Goal: Transaction & Acquisition: Register for event/course

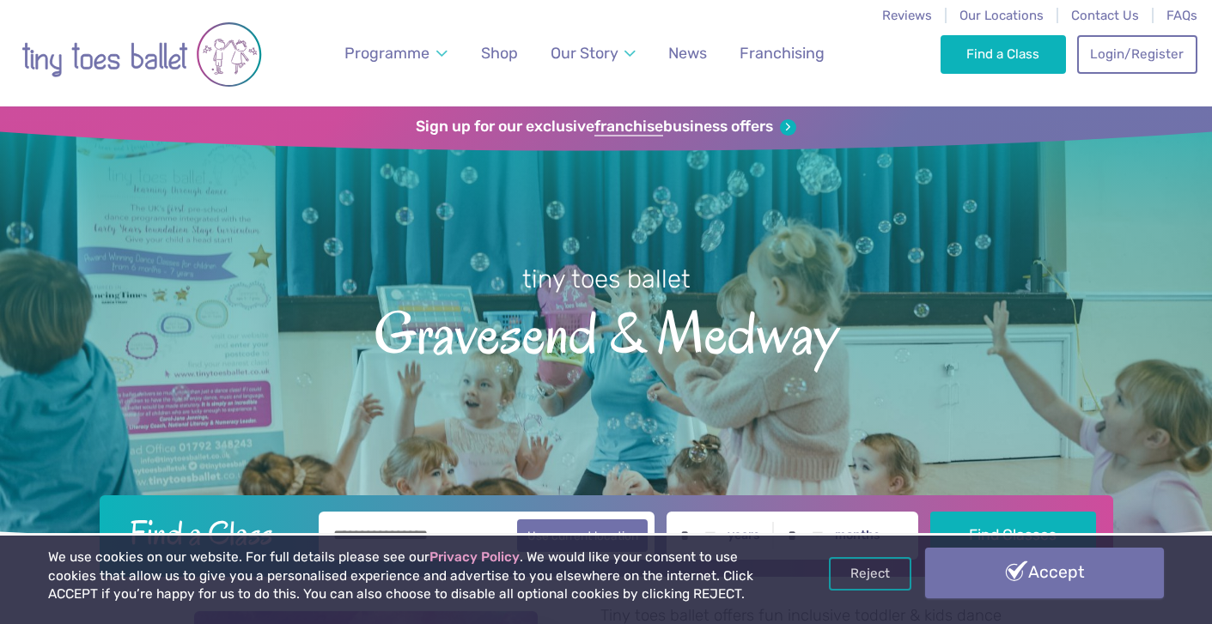
click at [1052, 574] on link "Accept" at bounding box center [1044, 573] width 238 height 50
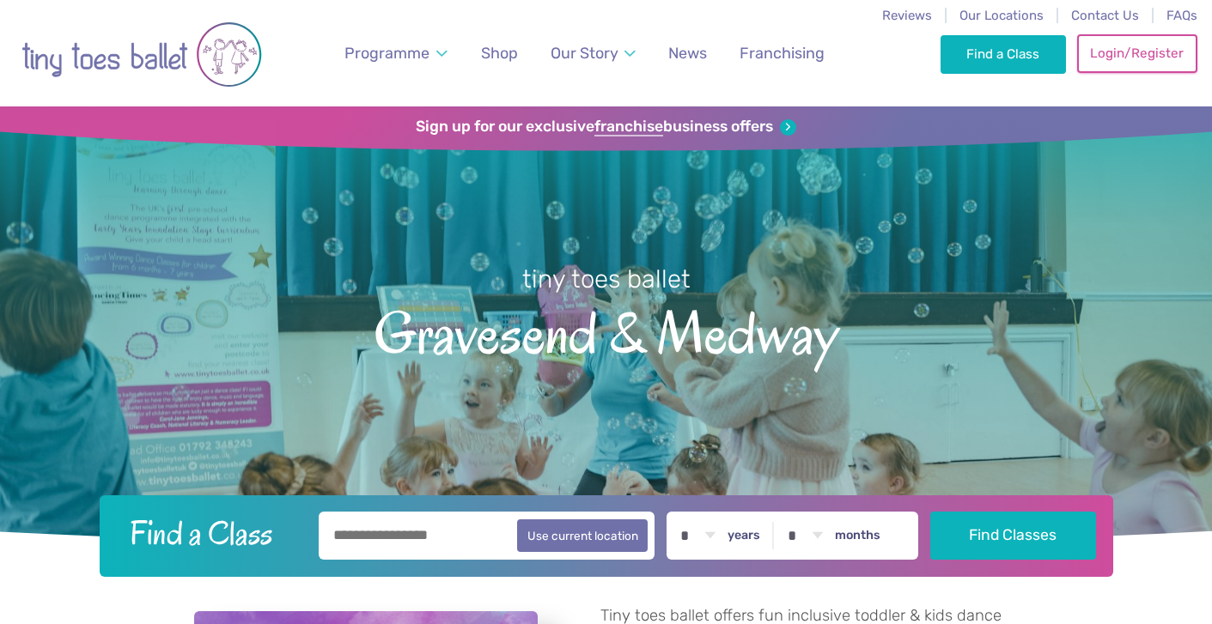
click at [1132, 55] on link "Login/Register" at bounding box center [1137, 53] width 120 height 38
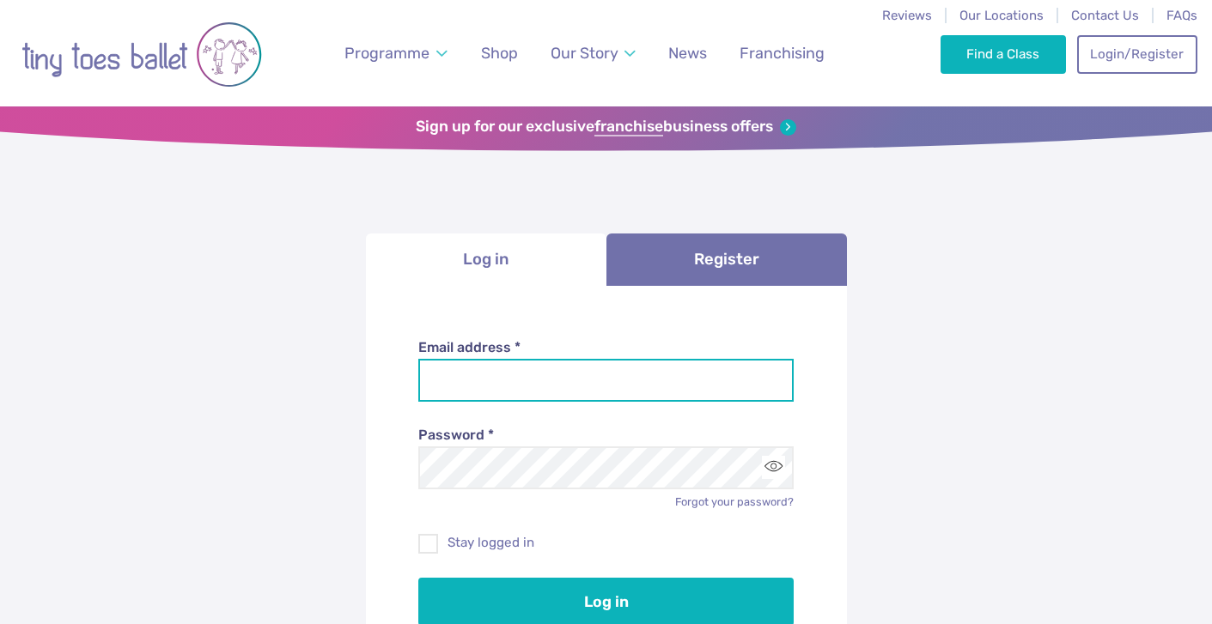
type input "**********"
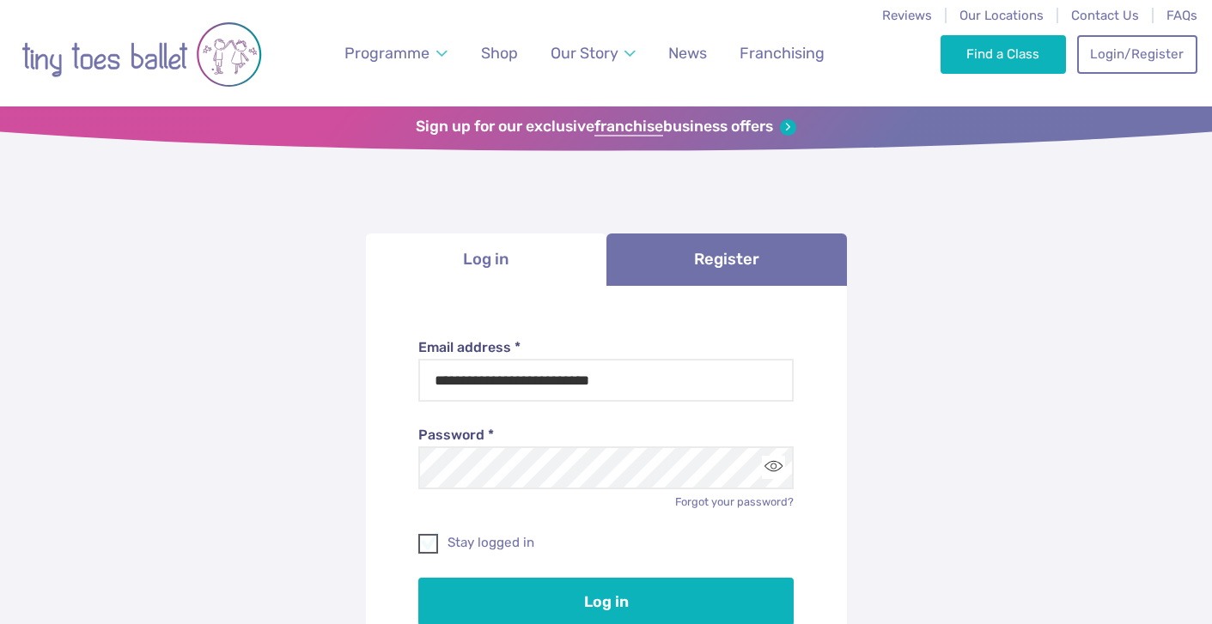
click at [424, 540] on span at bounding box center [429, 546] width 18 height 15
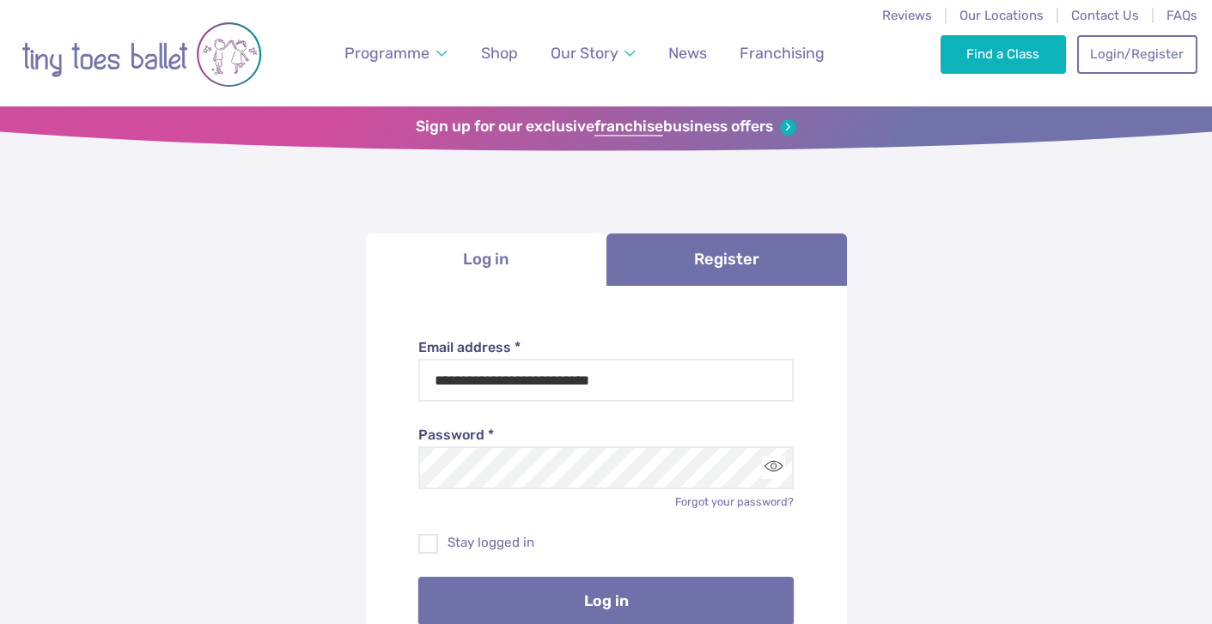
click at [547, 595] on button "Log in" at bounding box center [605, 601] width 375 height 48
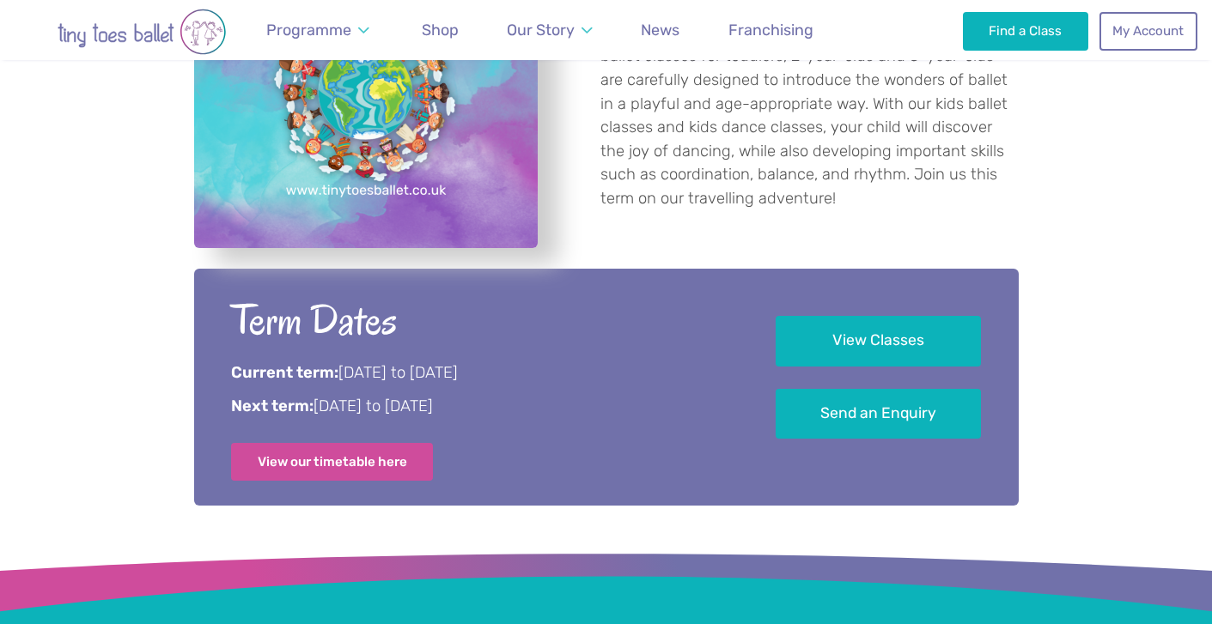
scroll to position [856, 0]
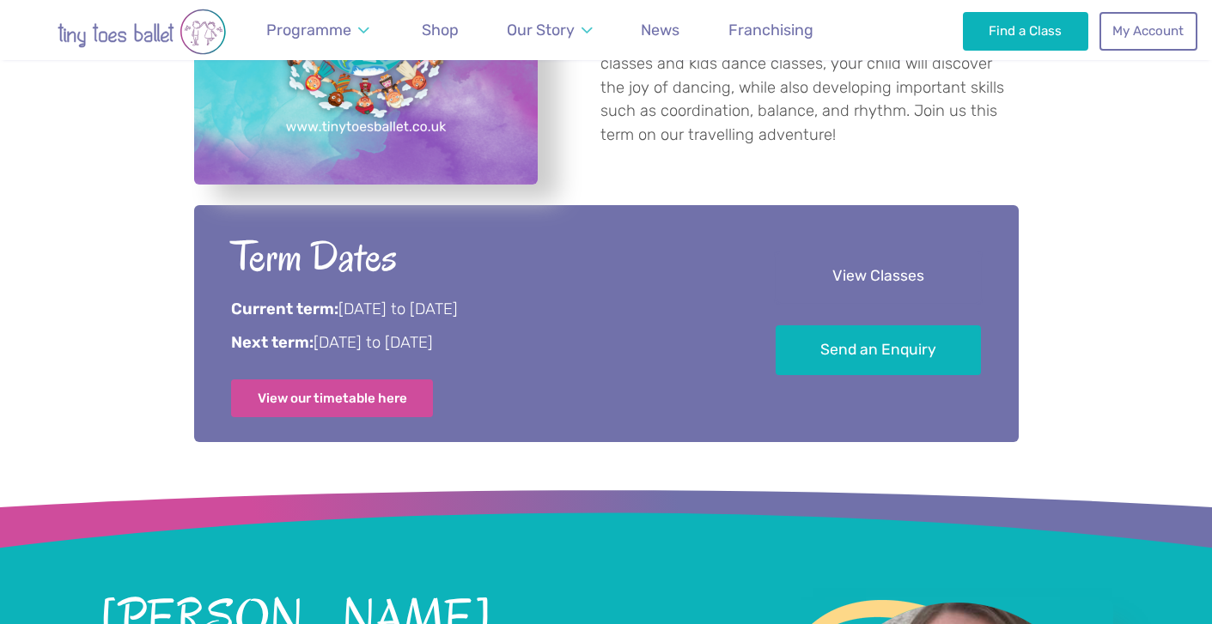
click at [829, 283] on link "View Classes" at bounding box center [877, 277] width 205 height 51
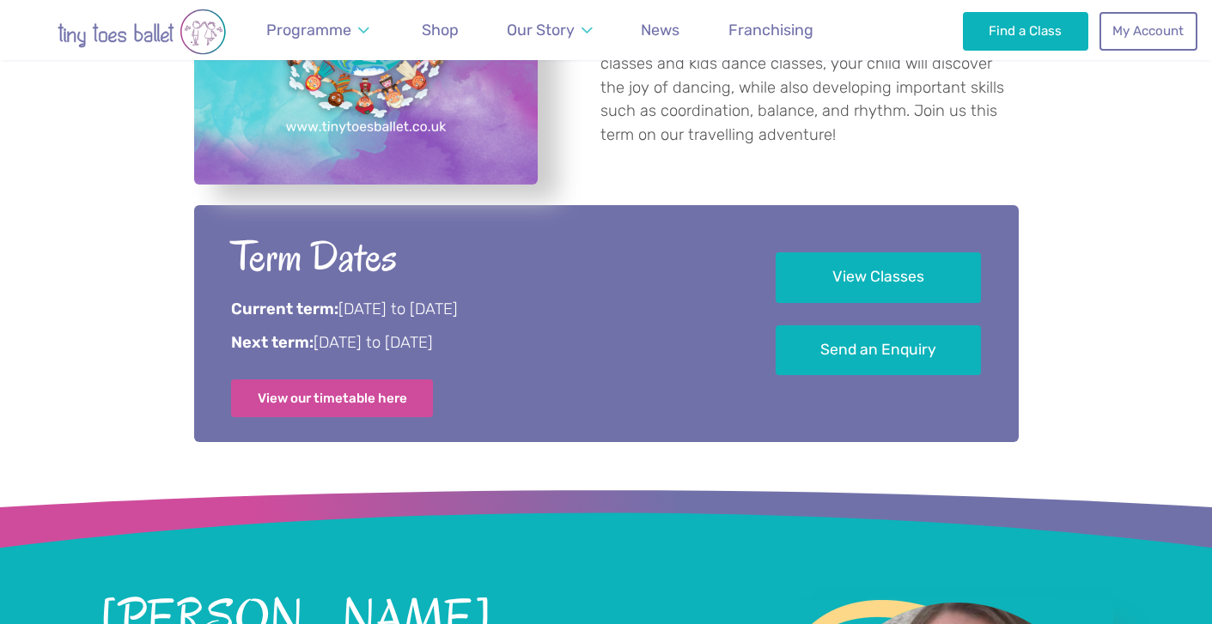
scroll to position [2883, 0]
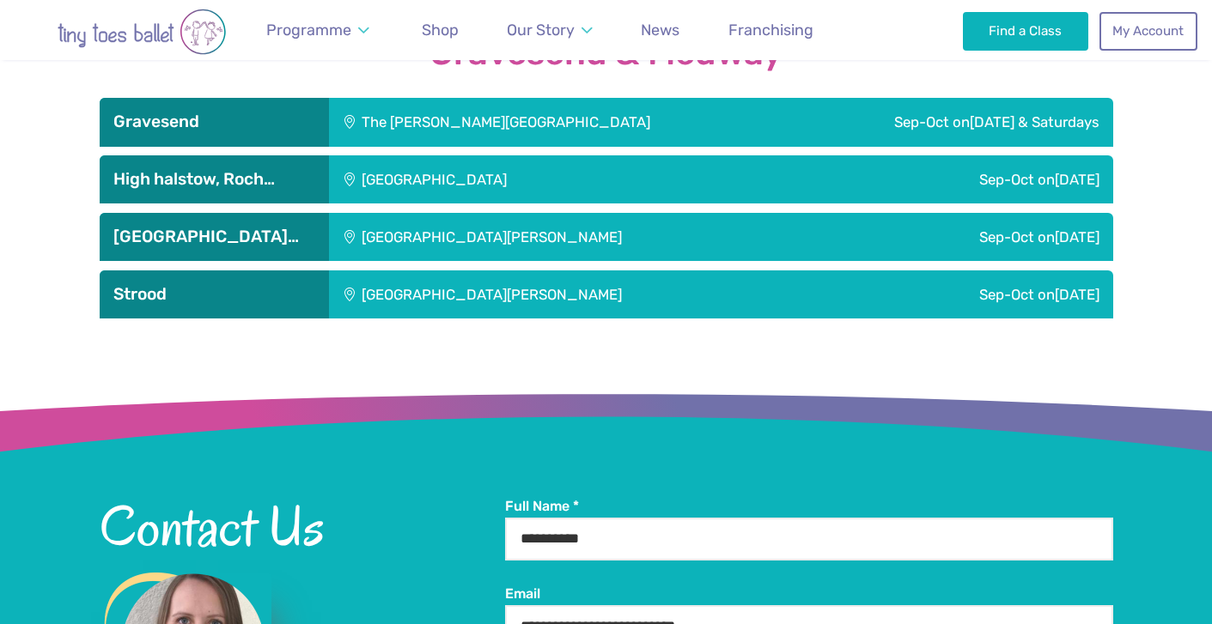
click at [504, 130] on div "The Gerald Miskin Memorial Hall" at bounding box center [560, 122] width 463 height 48
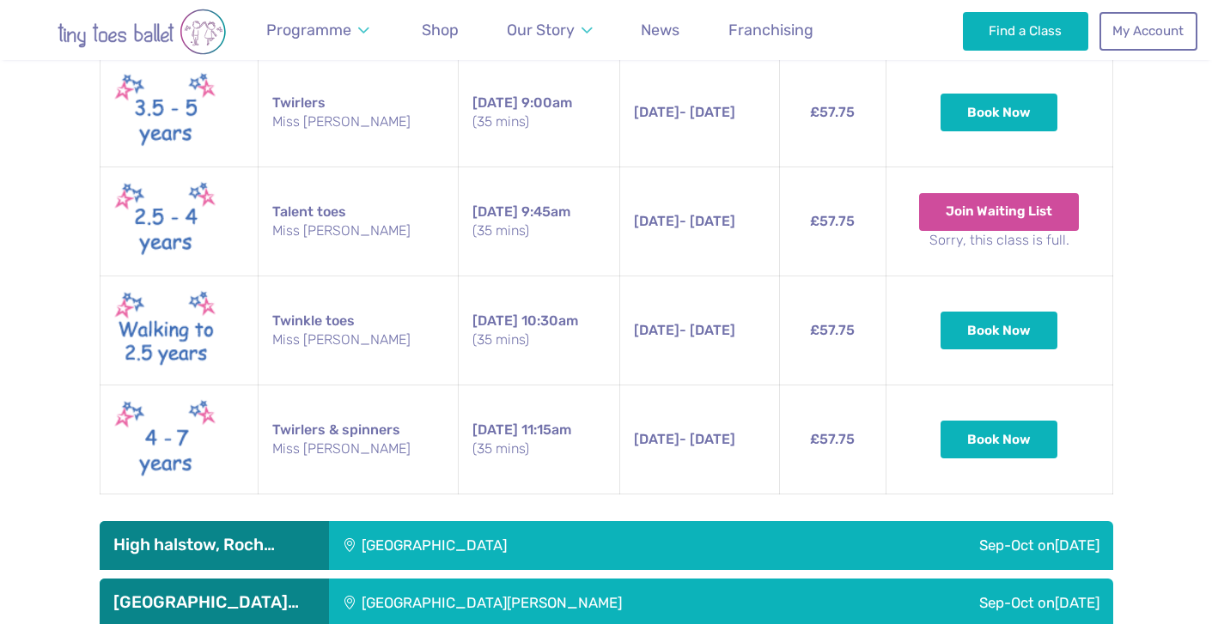
scroll to position [3310, 0]
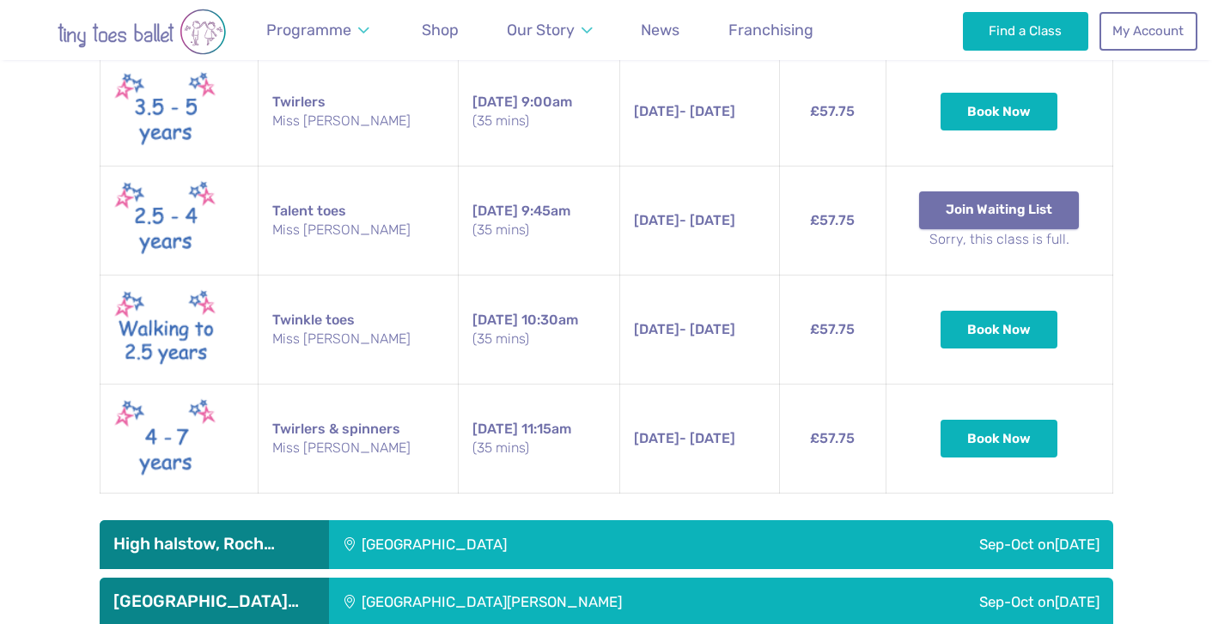
click at [1019, 225] on button "Join Waiting List" at bounding box center [999, 210] width 160 height 38
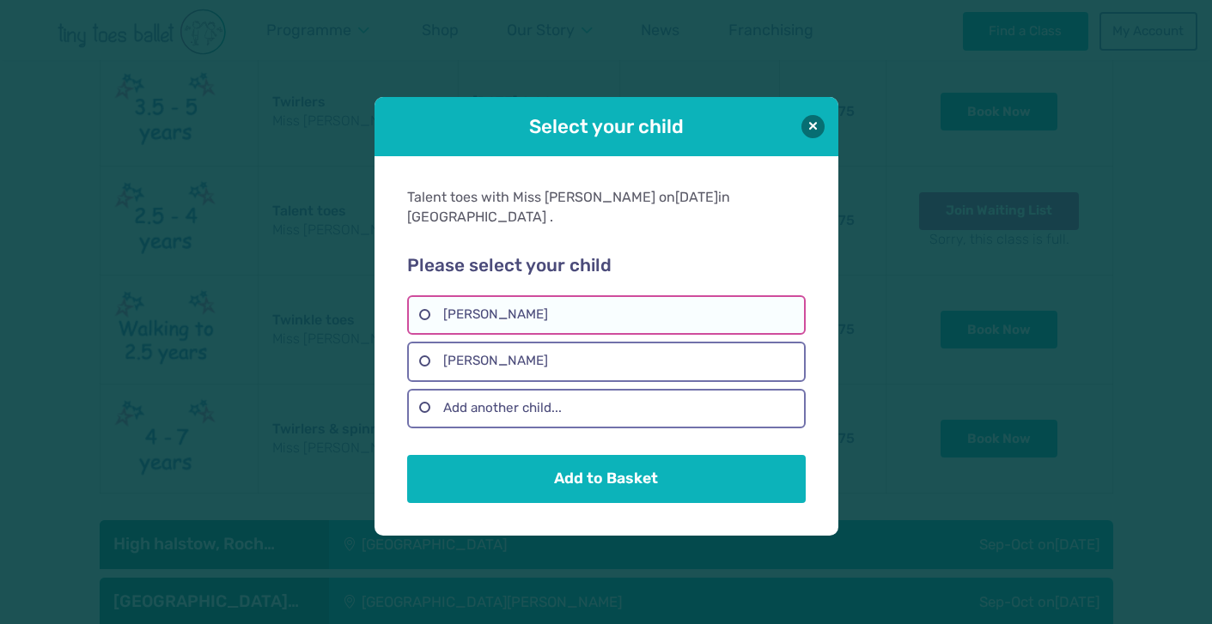
click at [423, 307] on label "Betsie Hales" at bounding box center [606, 314] width 398 height 39
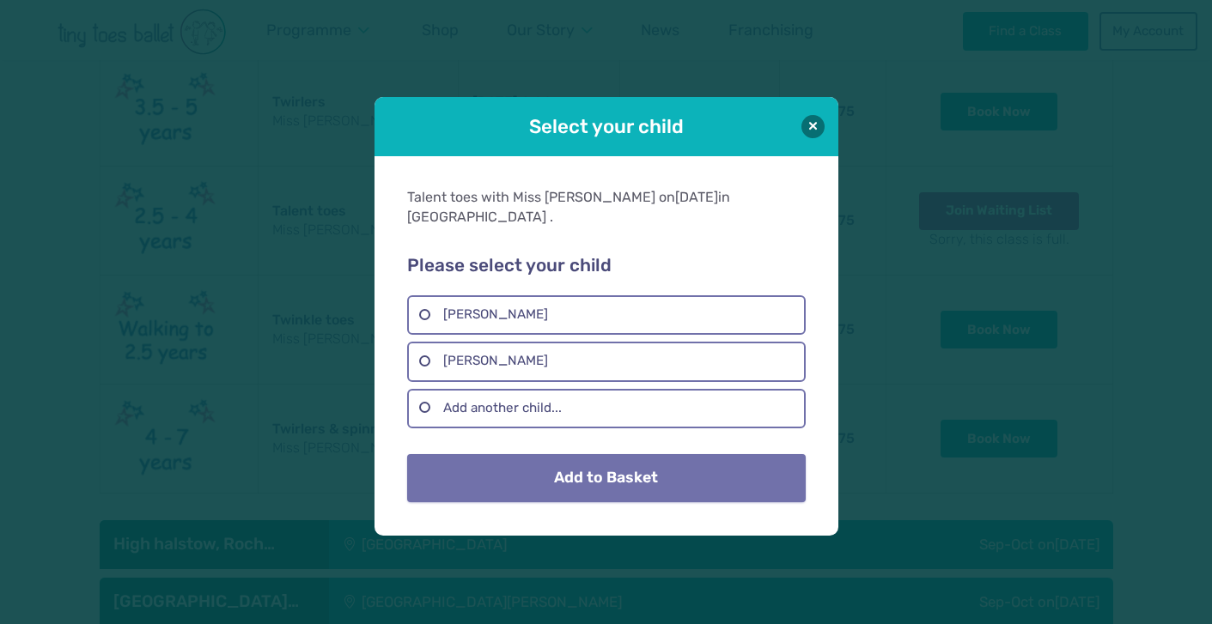
click at [570, 464] on button "Add to Basket" at bounding box center [606, 478] width 398 height 48
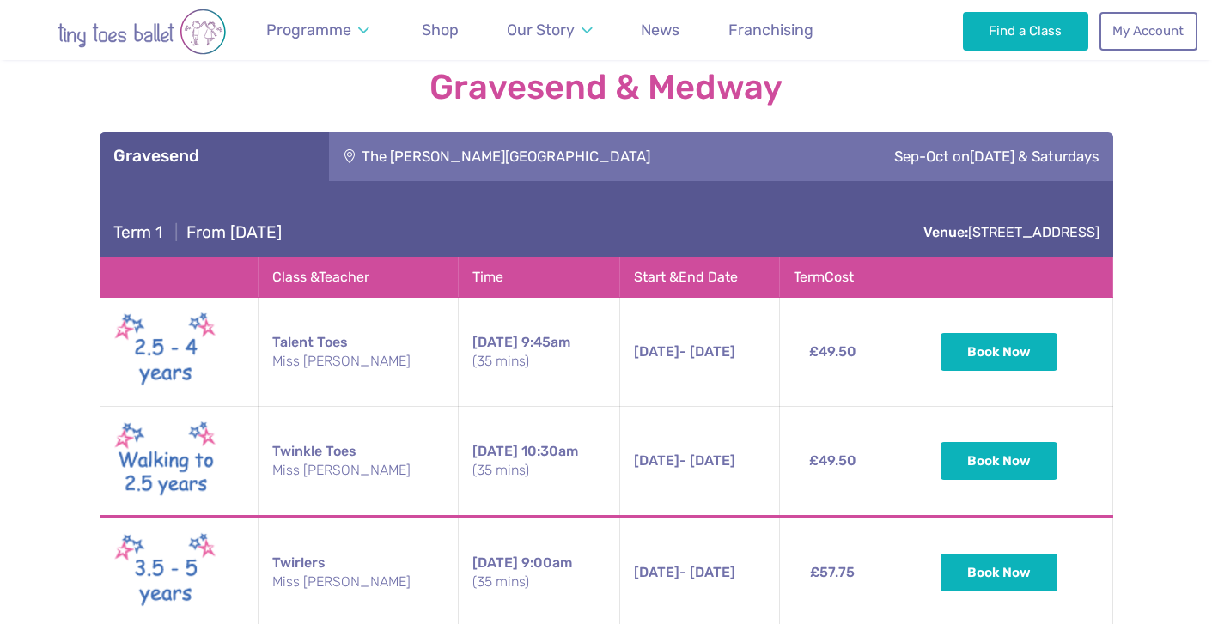
scroll to position [2818, 0]
